Goal: Book appointment/travel/reservation

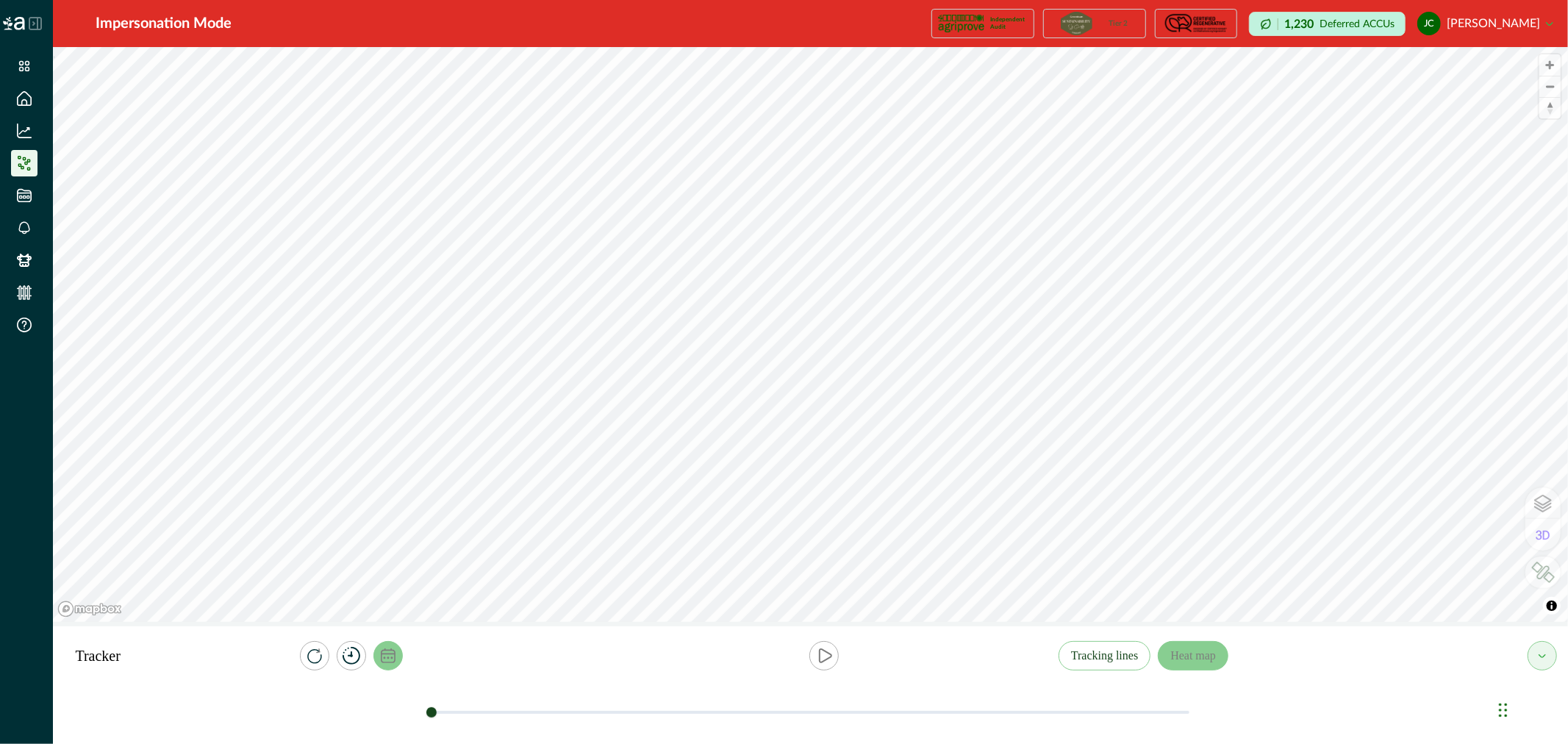
click at [381, 657] on icon "calendar" at bounding box center [387, 655] width 14 height 14
click at [452, 596] on icon "button" at bounding box center [454, 596] width 5 height 5
click at [388, 653] on icon "calendar" at bounding box center [387, 655] width 14 height 14
click at [387, 648] on icon "calendar" at bounding box center [387, 655] width 14 height 14
click at [389, 595] on button "Select Date" at bounding box center [386, 597] width 165 height 27
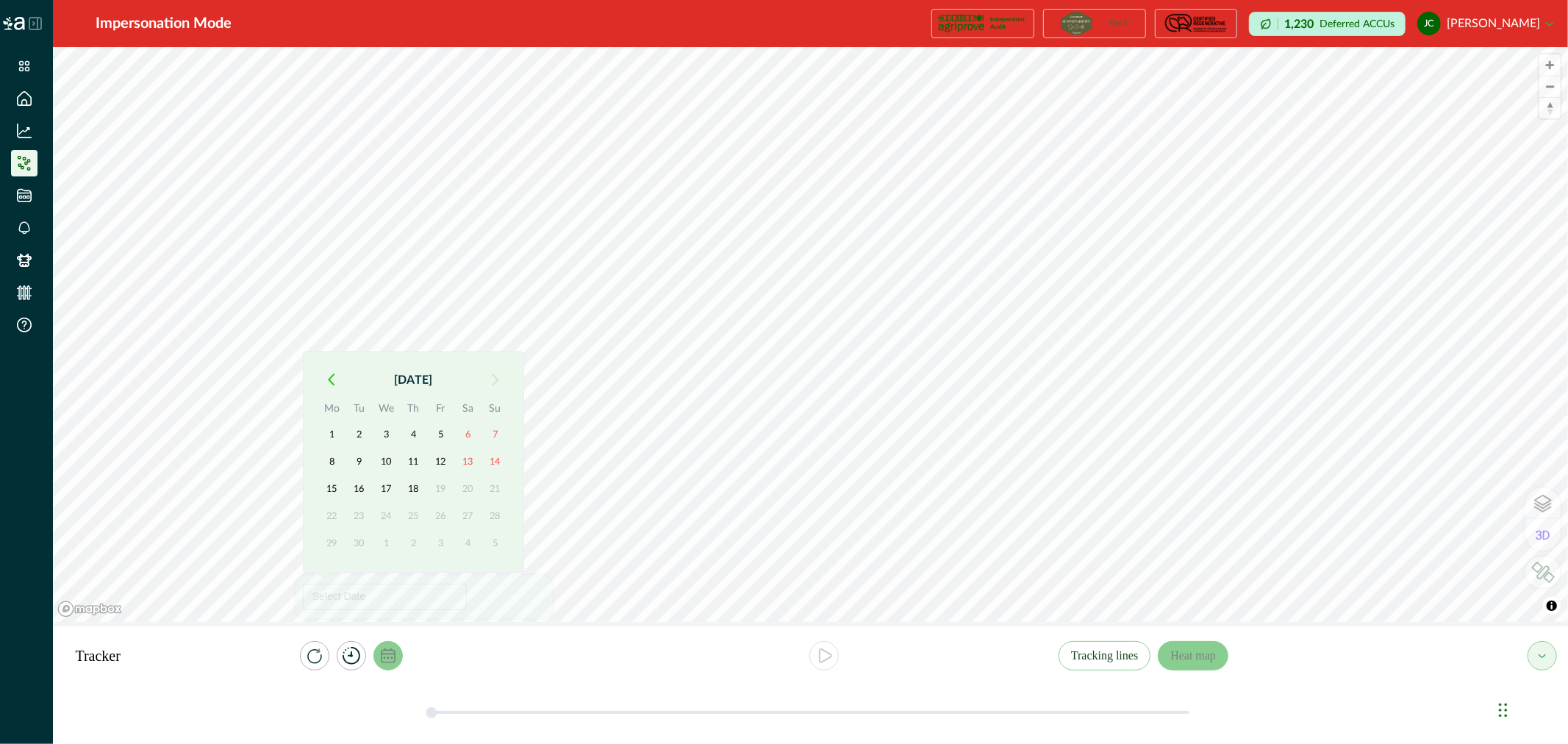
click at [332, 385] on icon "button" at bounding box center [331, 379] width 7 height 12
click at [332, 385] on th "Mo" at bounding box center [332, 383] width 27 height 20
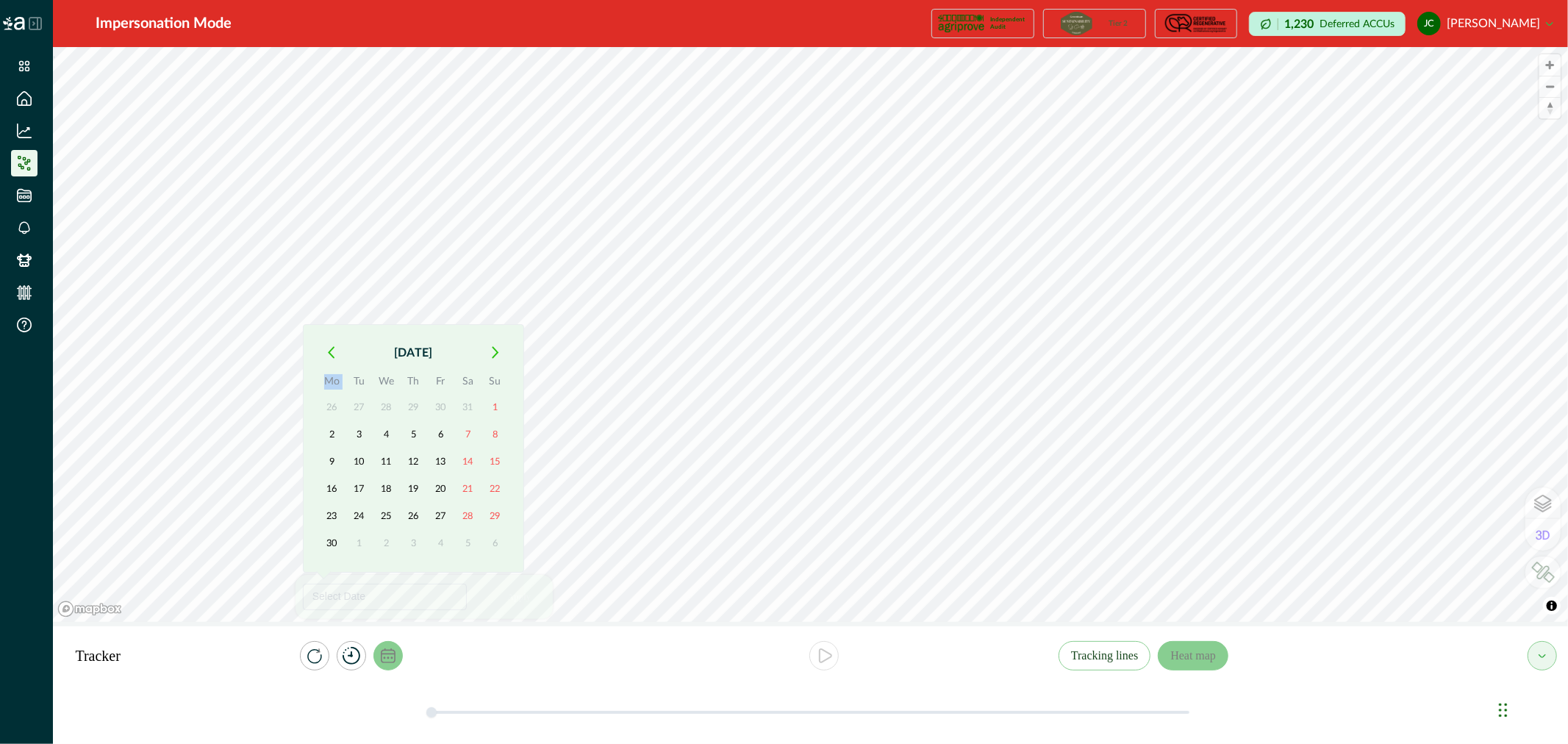
click at [332, 385] on th "Mo" at bounding box center [332, 383] width 27 height 20
click at [329, 360] on button "button" at bounding box center [332, 353] width 27 height 27
click at [329, 360] on div "[DATE] Mo Tu We Th Fr Sa Su 26 27 28 29 30 31 1 2 3 4 5 6 7 8 9 10 11 12 13 14 …" at bounding box center [413, 448] width 222 height 248
click at [333, 387] on button "button" at bounding box center [332, 381] width 27 height 27
click at [334, 385] on button "button" at bounding box center [332, 381] width 27 height 27
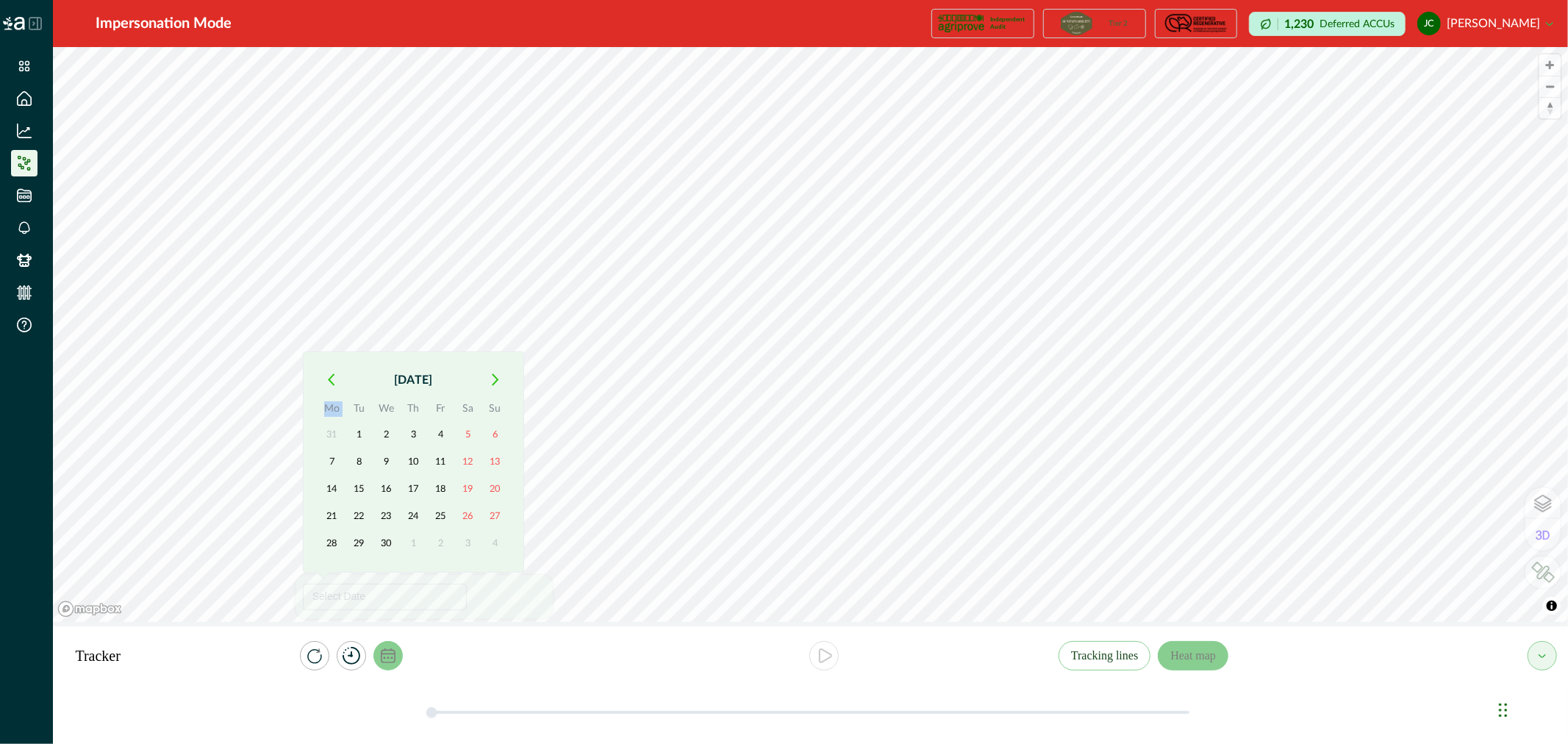
click at [334, 401] on th "Mo" at bounding box center [332, 410] width 27 height 20
click at [329, 355] on icon "button" at bounding box center [331, 352] width 7 height 12
click at [332, 373] on icon "button" at bounding box center [331, 379] width 7 height 12
click at [335, 381] on button "button" at bounding box center [332, 381] width 27 height 27
click at [417, 355] on button "[DATE]" at bounding box center [413, 353] width 137 height 27
